Goal: Book appointment/travel/reservation

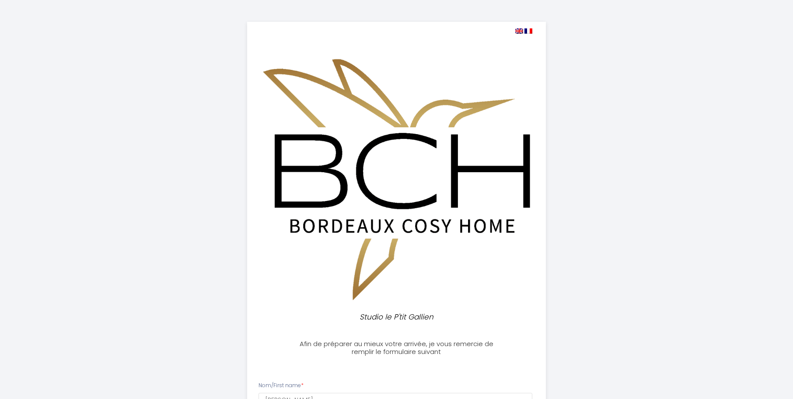
select select "17:00"
select select
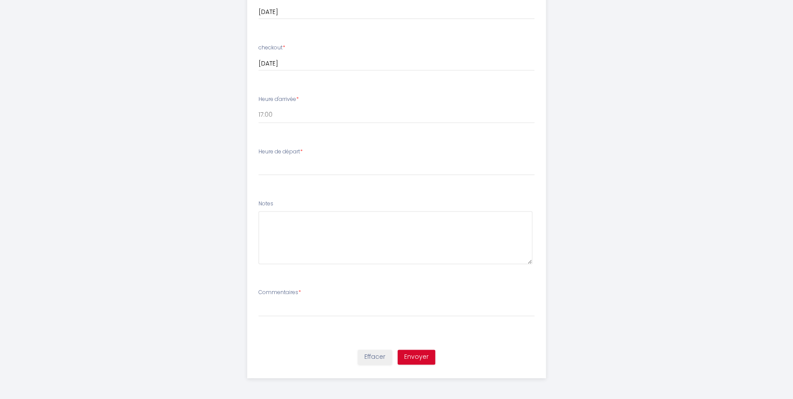
click at [313, 188] on li "Heure de départ * 00:00 00:30 01:00 01:30 02:00 02:30 03:00 03:30 04:00 04:30 0…" at bounding box center [397, 166] width 298 height 47
click at [258, 159] on select "00:00 00:30 01:00 01:30 02:00 02:30 03:00 03:30 04:00 04:30 05:00 05:30 06:00 0…" at bounding box center [396, 167] width 276 height 17
select select "10:00"
click option "10:00" at bounding box center [0, 0] width 0 height 0
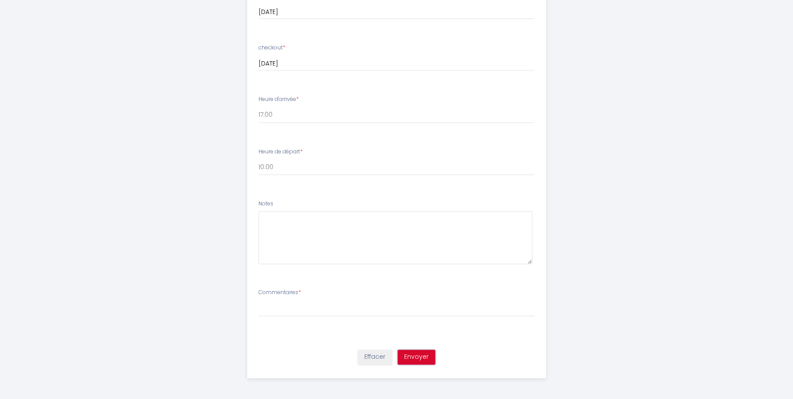
click at [412, 357] on button "Envoyer" at bounding box center [417, 357] width 38 height 15
click at [448, 286] on li "Commentaires * [PERSON_NAME] lit parapluie/bébé" at bounding box center [397, 311] width 298 height 56
click at [293, 299] on div "Commentaires * [PERSON_NAME] lit parapluie/bébé" at bounding box center [396, 303] width 276 height 28
click at [258, 300] on select "[PERSON_NAME] lit parapluie/bébé" at bounding box center [396, 308] width 276 height 17
select select "[PERSON_NAME]"
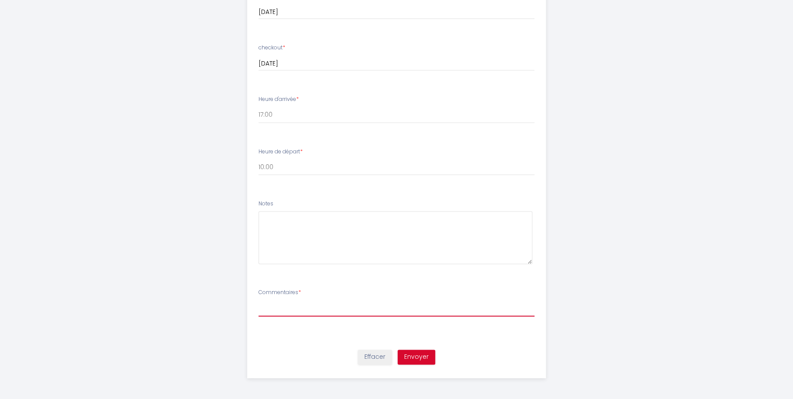
click option "[PERSON_NAME]" at bounding box center [0, 0] width 0 height 0
click at [417, 360] on button "Envoyer" at bounding box center [417, 357] width 38 height 15
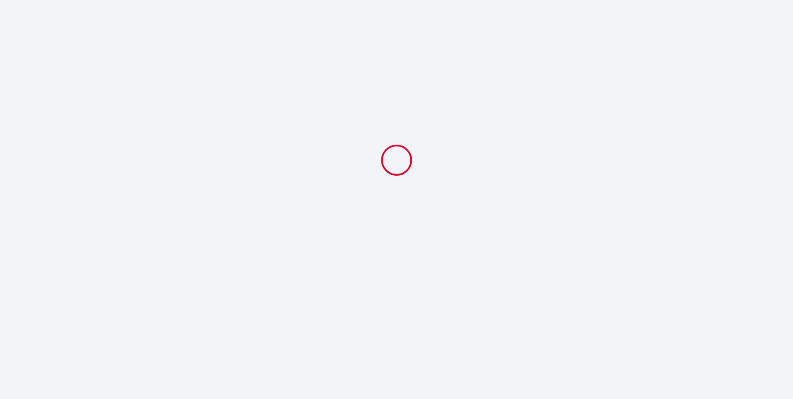
scroll to position [0, 0]
select select "17:00"
select select "10:00"
